Goal: Obtain resource: Download file/media

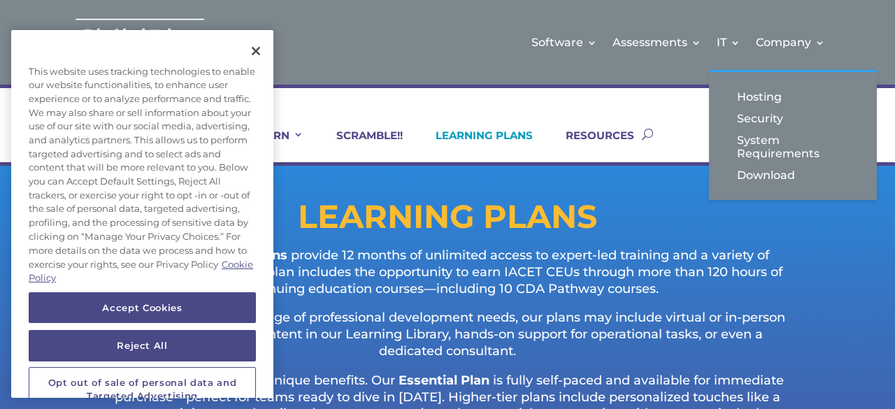
click at [716, 43] on li "IT Hosting Security System Requirements Download" at bounding box center [728, 42] width 39 height 57
click at [760, 175] on link "Download" at bounding box center [793, 175] width 140 height 22
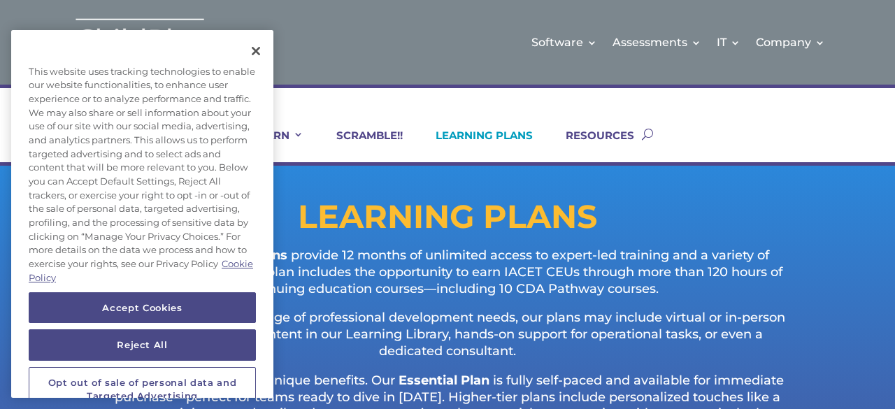
click at [440, 52] on div "Software Learn More Features Schedule A Demo Getting Started Assessments Learn …" at bounding box center [528, 42] width 594 height 57
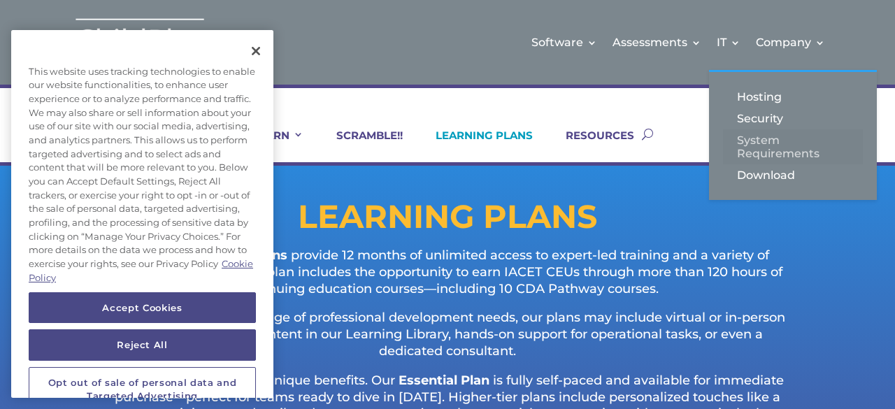
click at [748, 136] on link "System Requirements" at bounding box center [793, 146] width 140 height 35
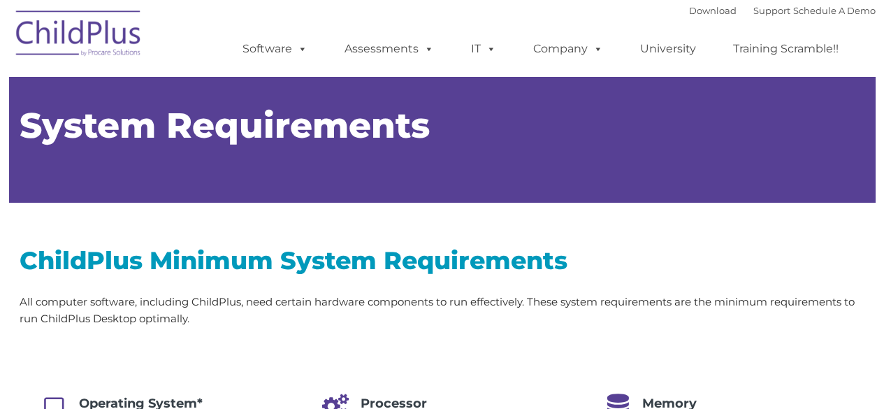
type input ""
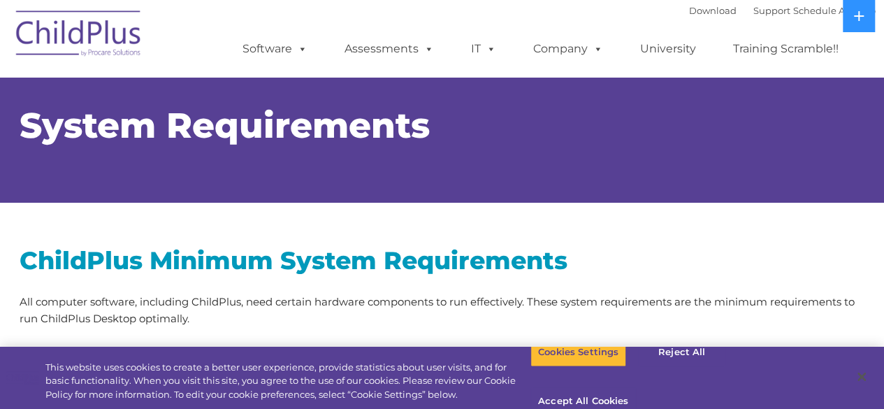
select select "MEDIUM"
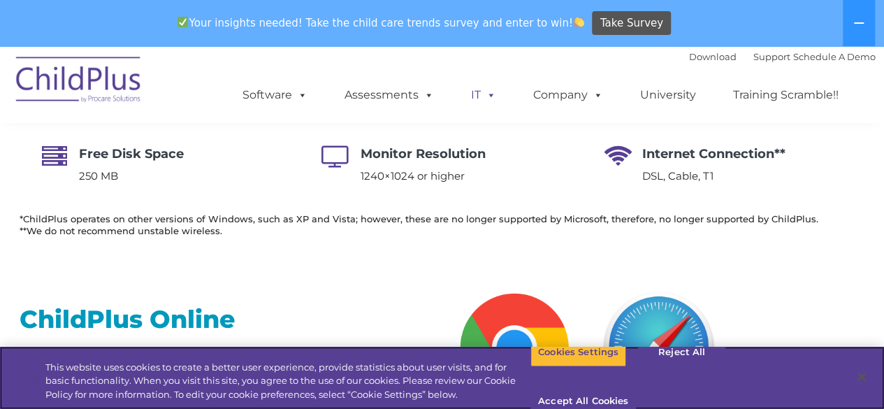
scroll to position [401, 0]
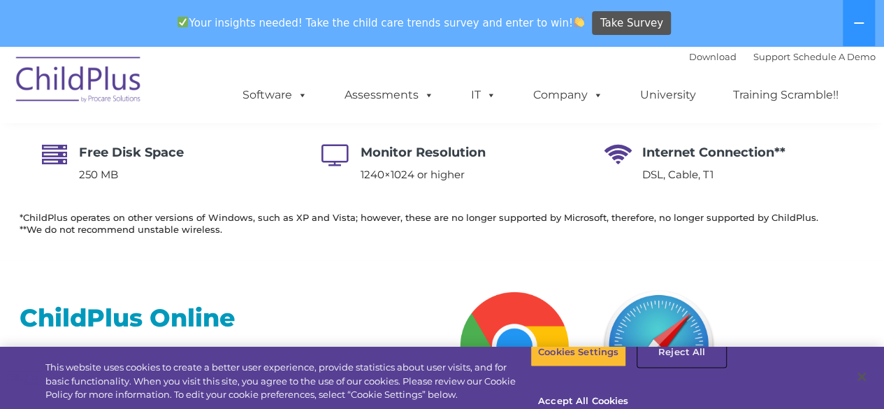
click at [673, 367] on button "Reject All" at bounding box center [681, 352] width 87 height 29
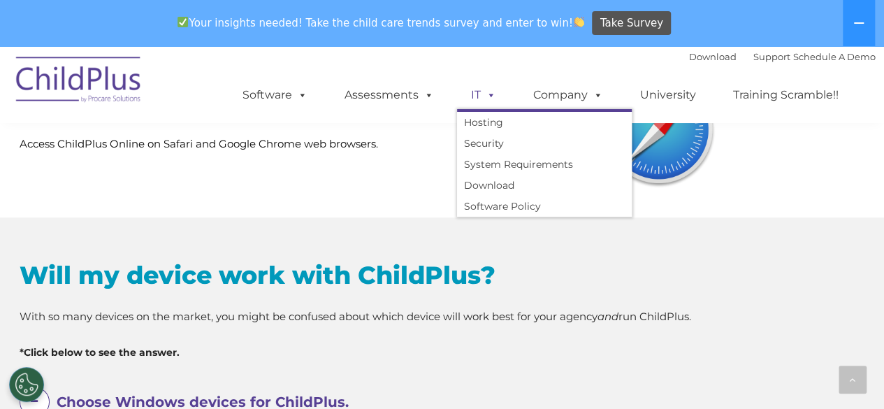
click at [470, 99] on link "IT" at bounding box center [483, 95] width 53 height 28
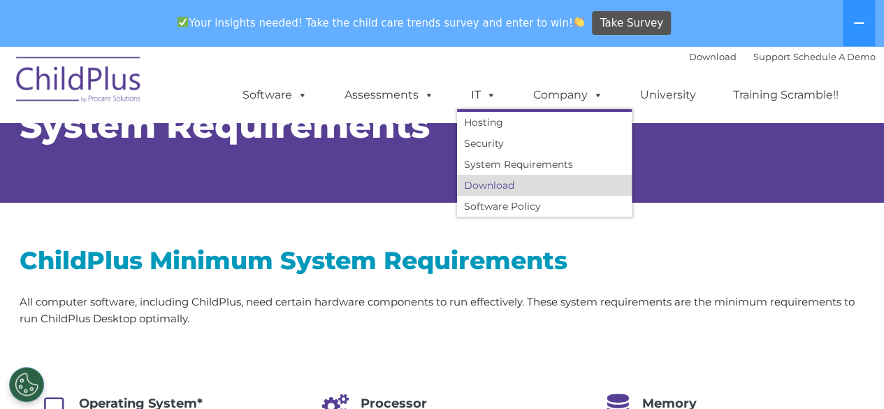
click at [482, 187] on link "Download" at bounding box center [544, 185] width 175 height 21
